Goal: Task Accomplishment & Management: Complete application form

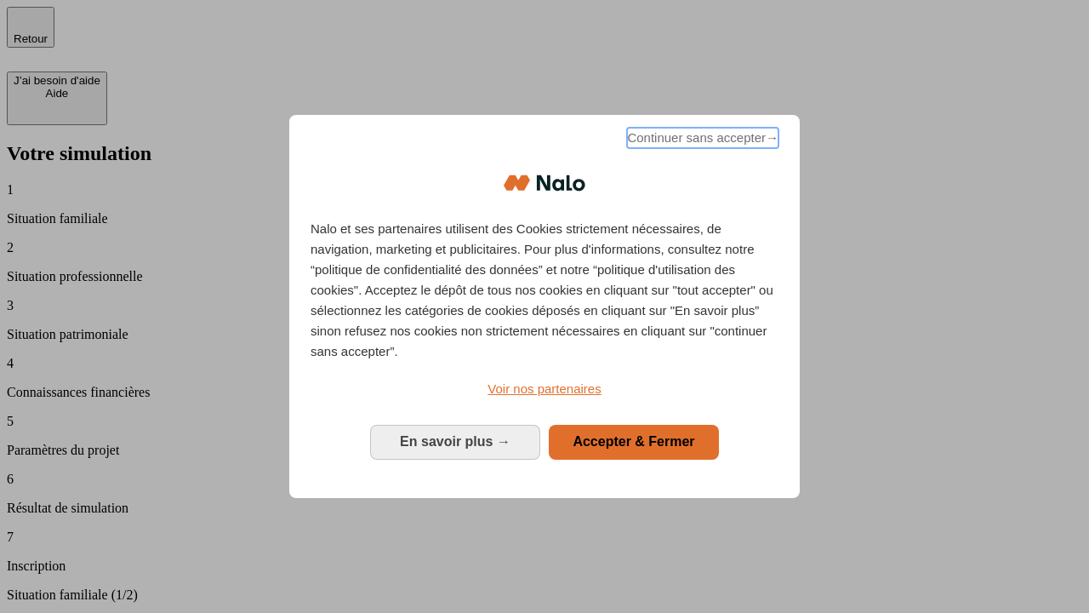
click at [701, 140] on span "Continuer sans accepter →" at bounding box center [702, 138] width 151 height 20
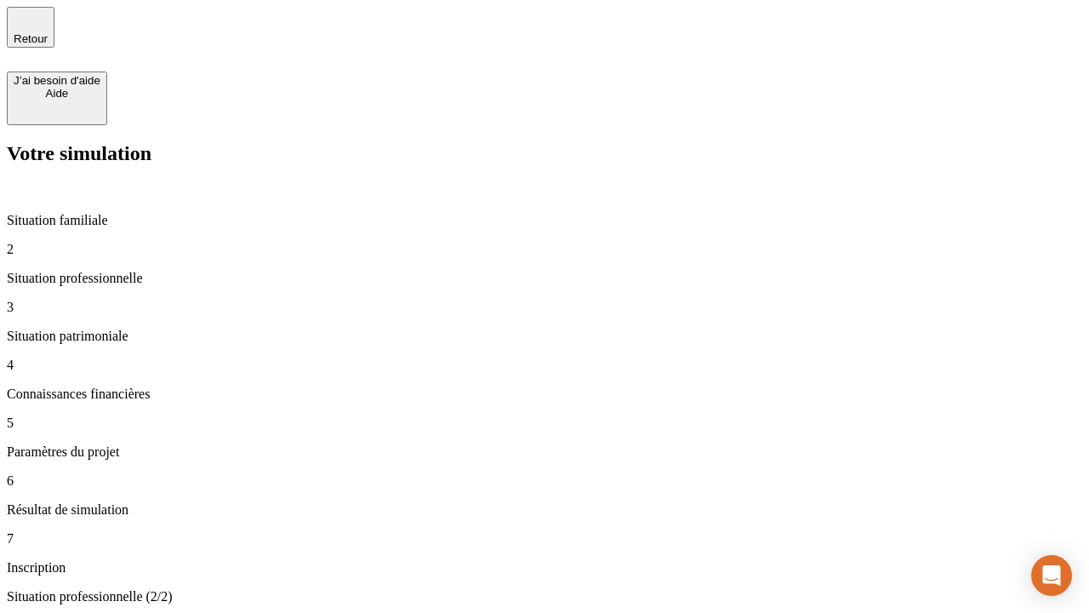
type input "30 000"
type input "1 000"
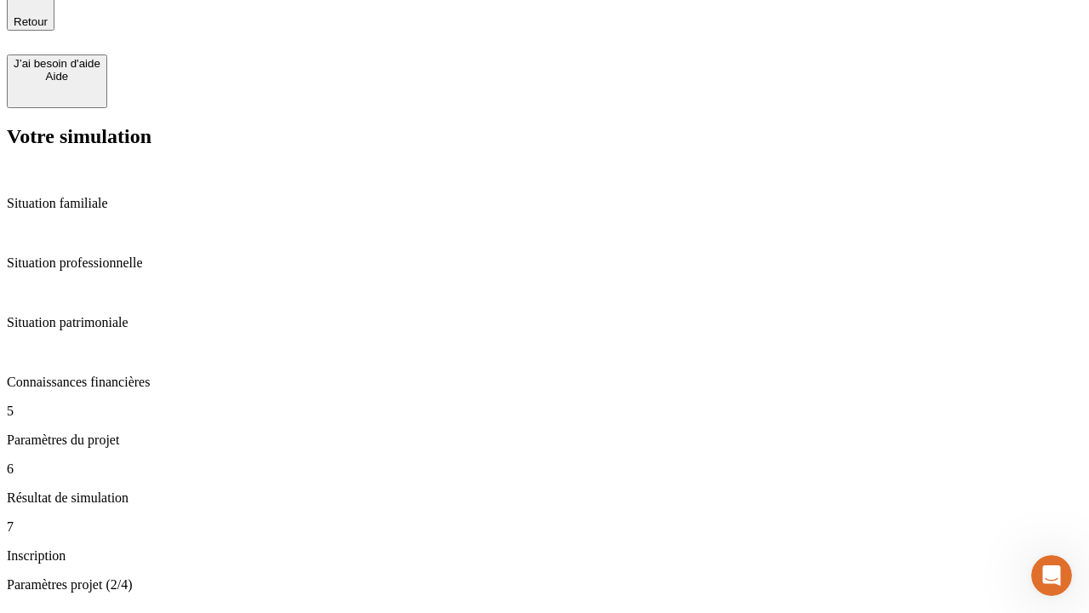
type input "65"
type input "5 000"
type input "640"
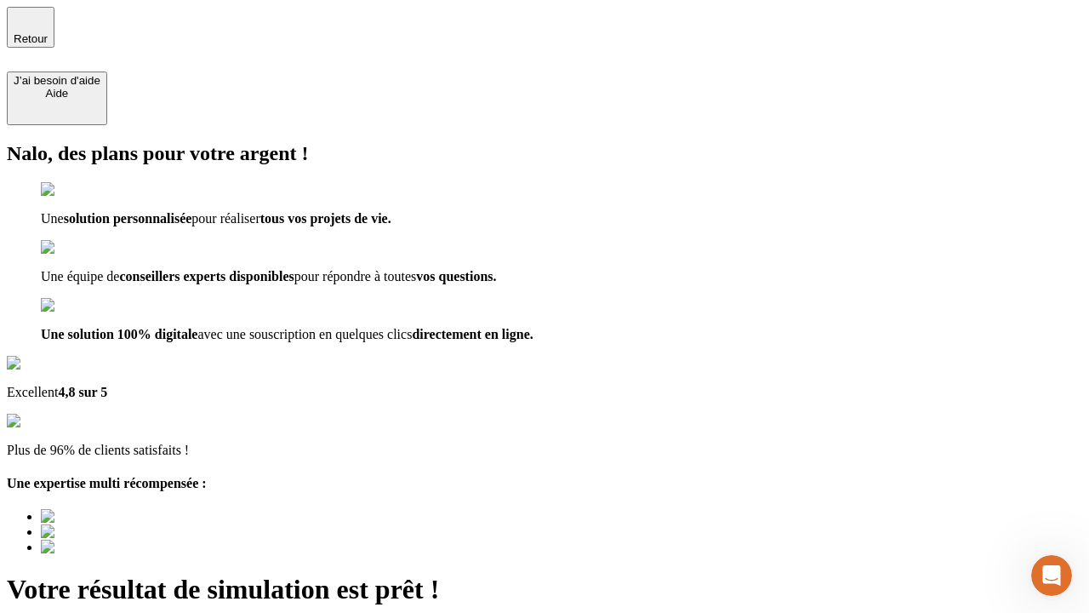
type input "[EMAIL_ADDRESS][DOMAIN_NAME]"
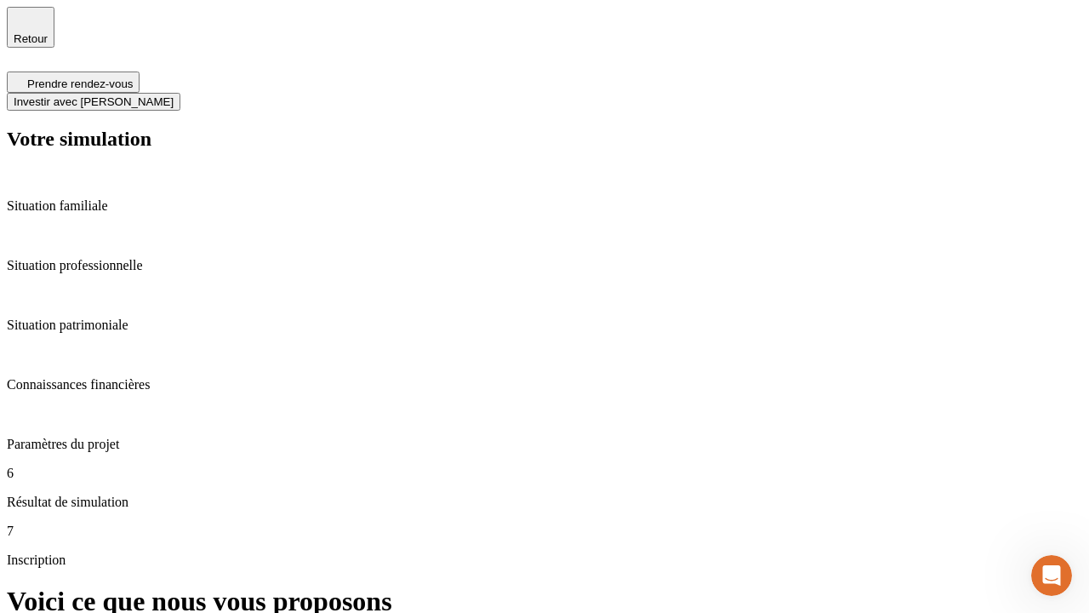
click at [174, 95] on span "Investir avec [PERSON_NAME]" at bounding box center [94, 101] width 160 height 13
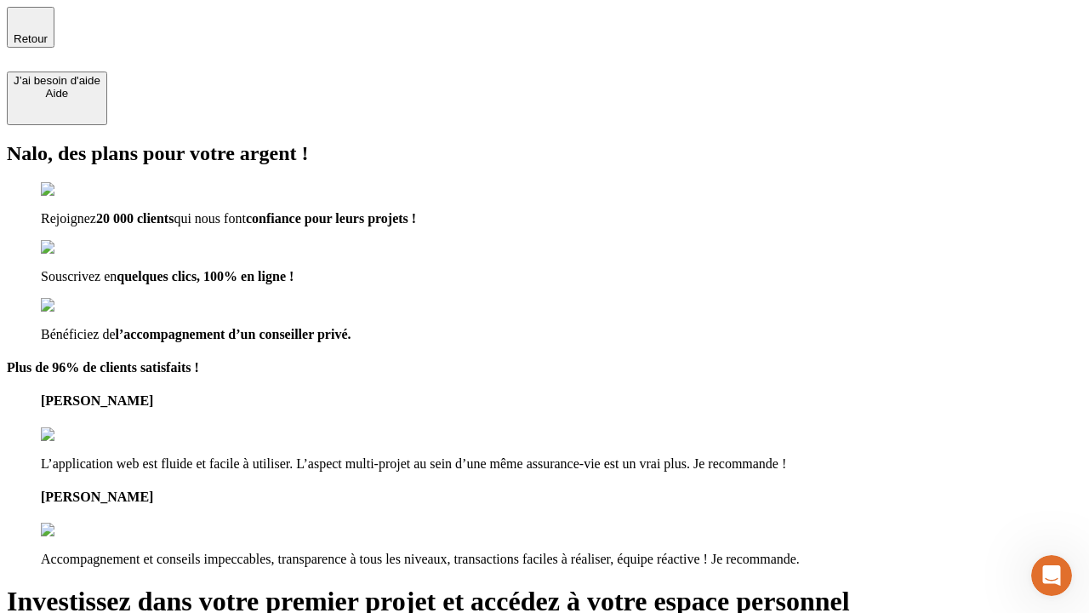
type input "[PERSON_NAME][EMAIL_ADDRESS][DOMAIN_NAME]"
